Goal: Task Accomplishment & Management: Manage account settings

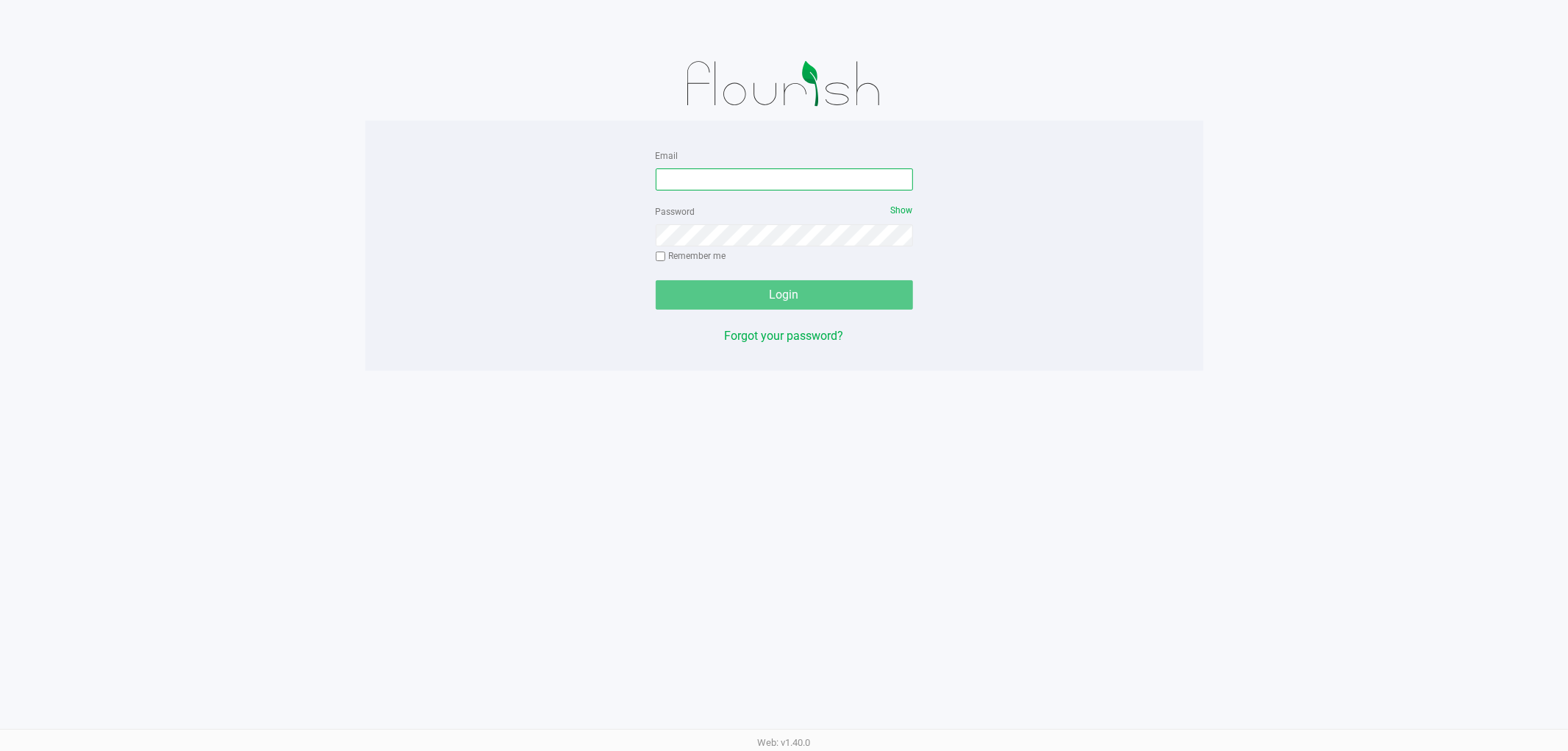
click at [820, 188] on input "Email" at bounding box center [784, 179] width 257 height 22
type input "[EMAIL_ADDRESS][DOMAIN_NAME]"
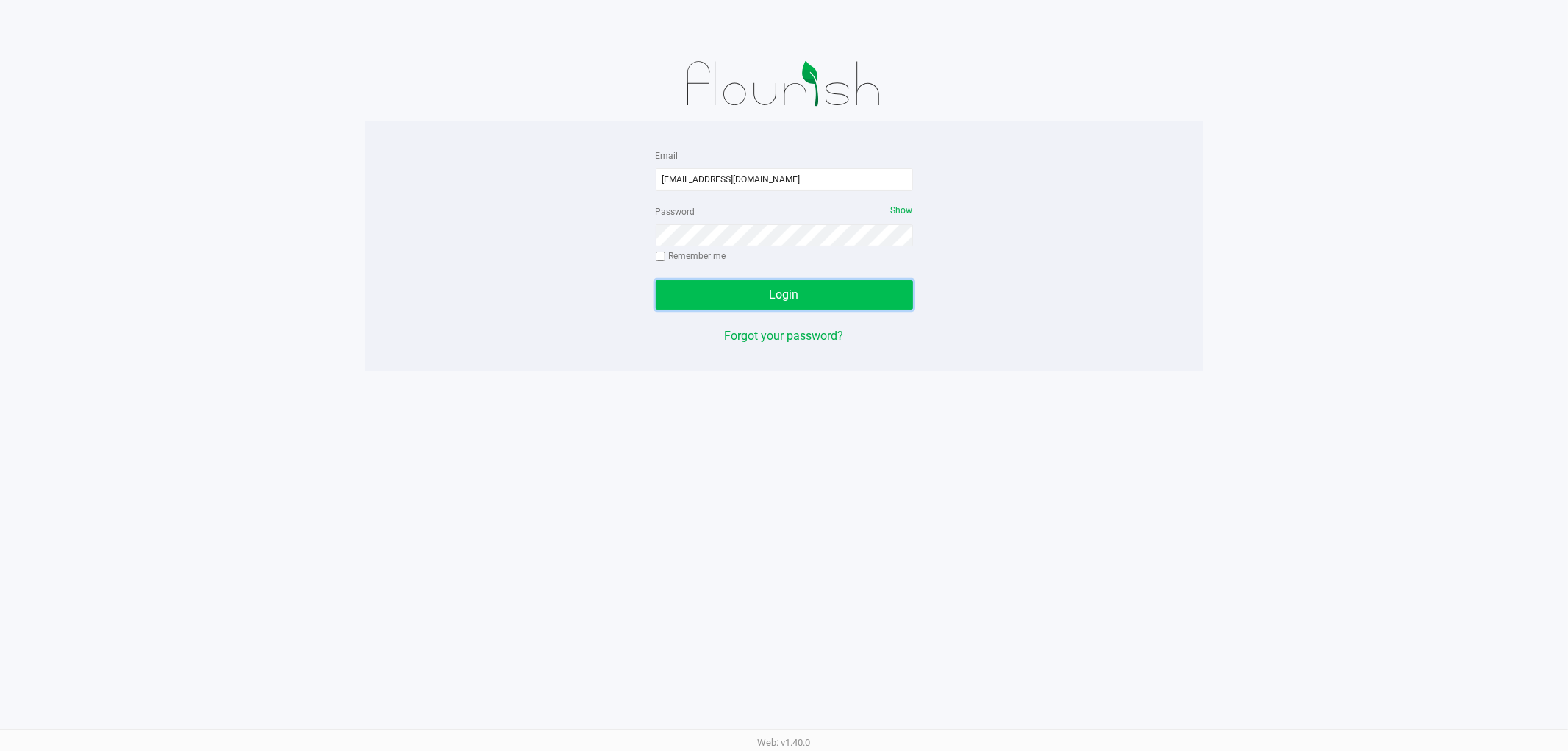
click at [728, 283] on button "Login" at bounding box center [784, 295] width 257 height 29
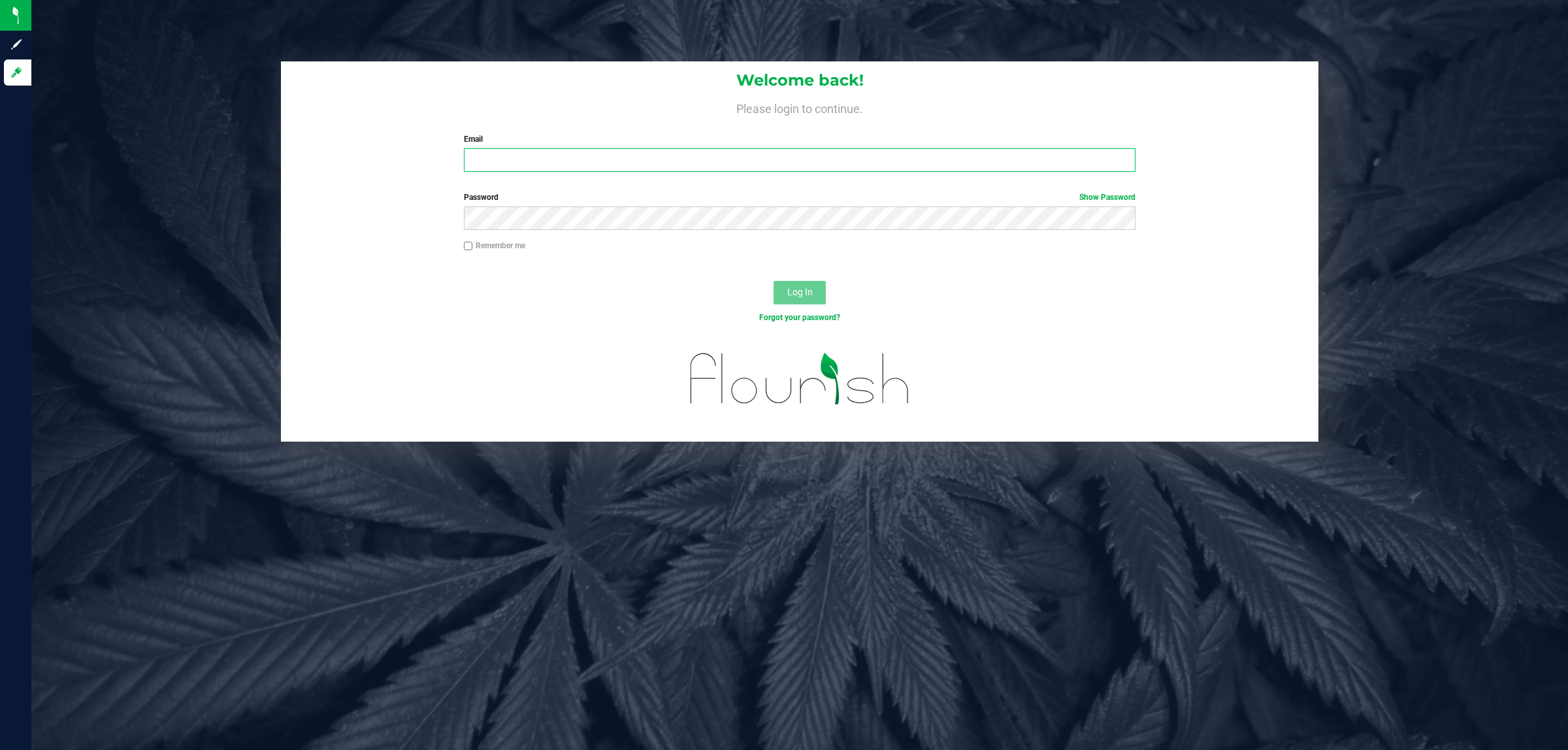
click at [580, 154] on input "Email" at bounding box center [800, 160] width 672 height 24
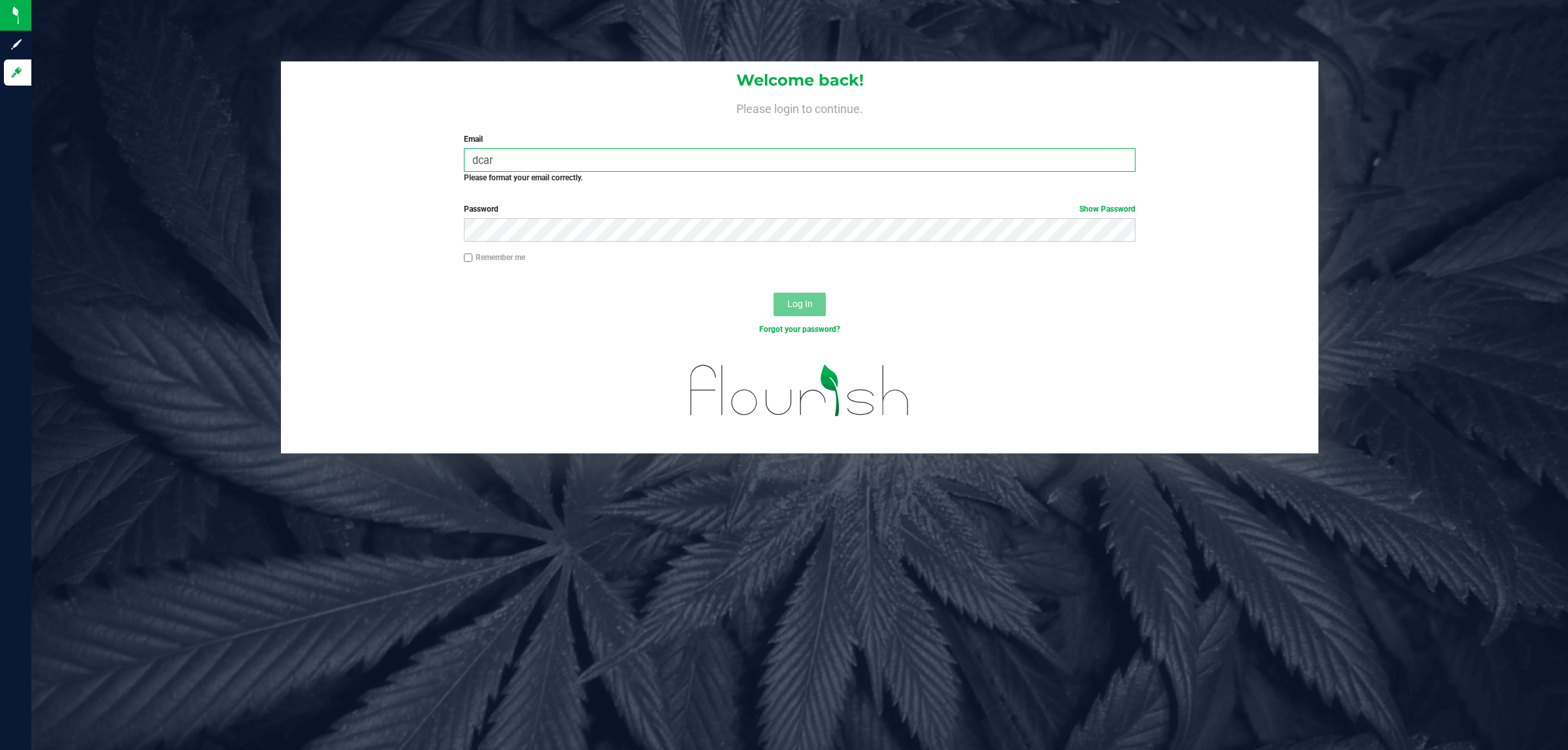
type input "dcara"
